Goal: Task Accomplishment & Management: Use online tool/utility

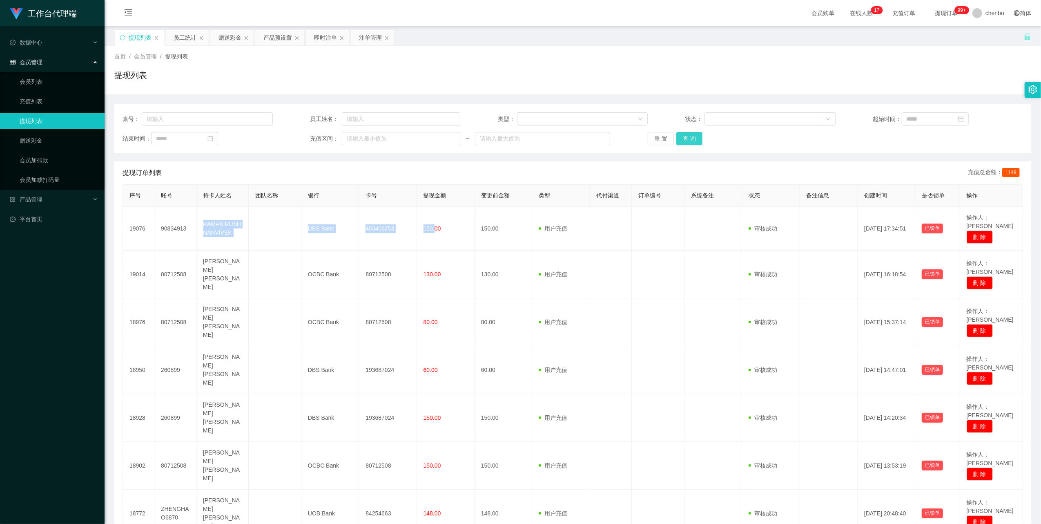
click at [688, 136] on button "查 询" at bounding box center [690, 138] width 26 height 13
click at [688, 136] on div "重 置 查 询" at bounding box center [723, 138] width 150 height 13
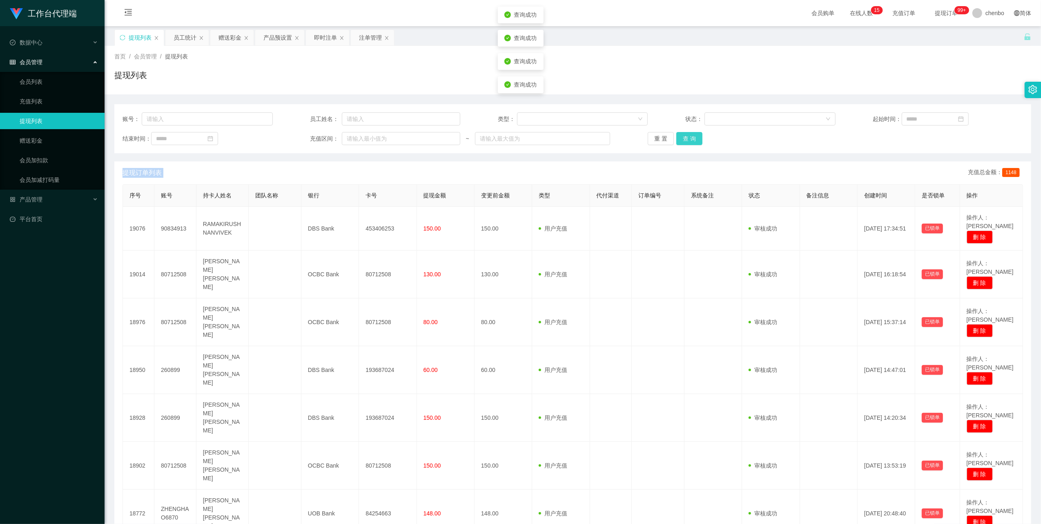
click at [688, 136] on button "查 询" at bounding box center [690, 138] width 26 height 13
click at [688, 136] on div "重 置 查 询" at bounding box center [723, 138] width 150 height 13
click at [688, 136] on button "查 询" at bounding box center [690, 138] width 26 height 13
click at [688, 136] on button "查 询" at bounding box center [694, 138] width 35 height 13
click at [688, 136] on div "重 置 查 询" at bounding box center [723, 138] width 150 height 13
